Goal: Navigation & Orientation: Understand site structure

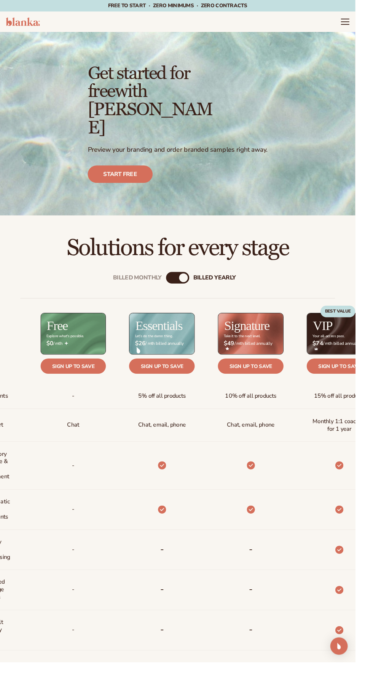
click at [362, 25] on icon "Menu" at bounding box center [362, 25] width 8 height 0
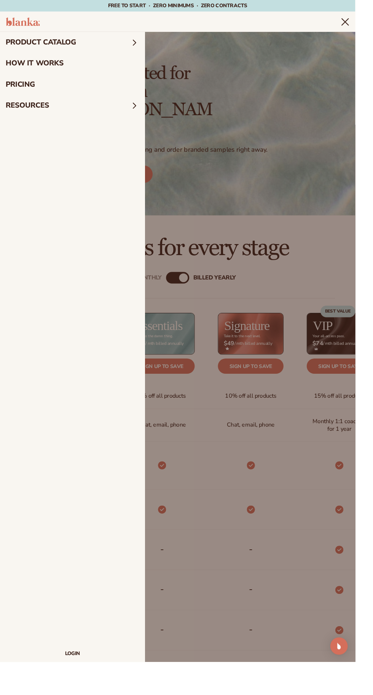
click at [359, 23] on icon "Menu" at bounding box center [362, 23] width 10 height 10
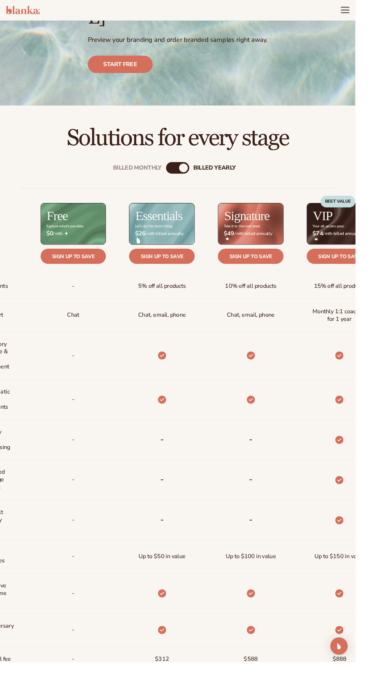
scroll to position [115, 0]
